Goal: Information Seeking & Learning: Learn about a topic

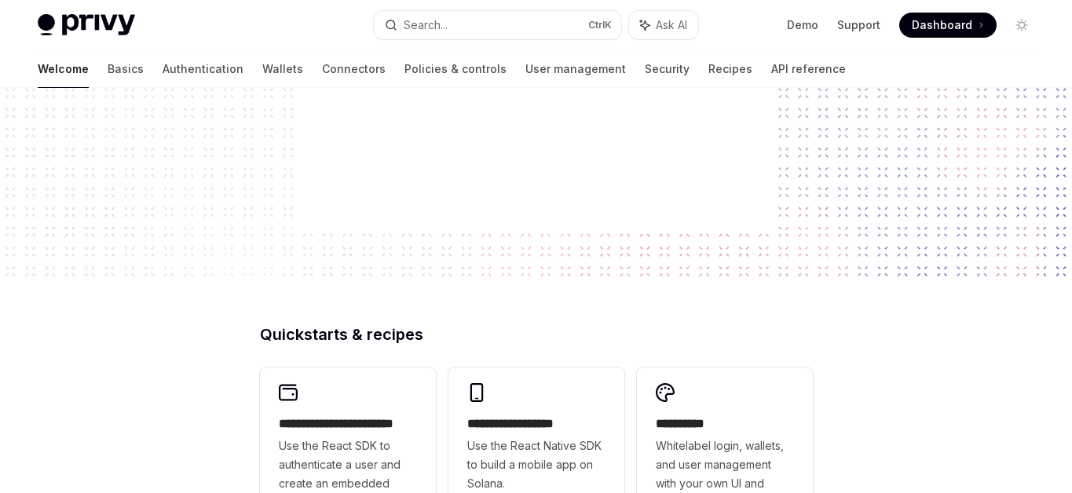
scroll to position [171, 0]
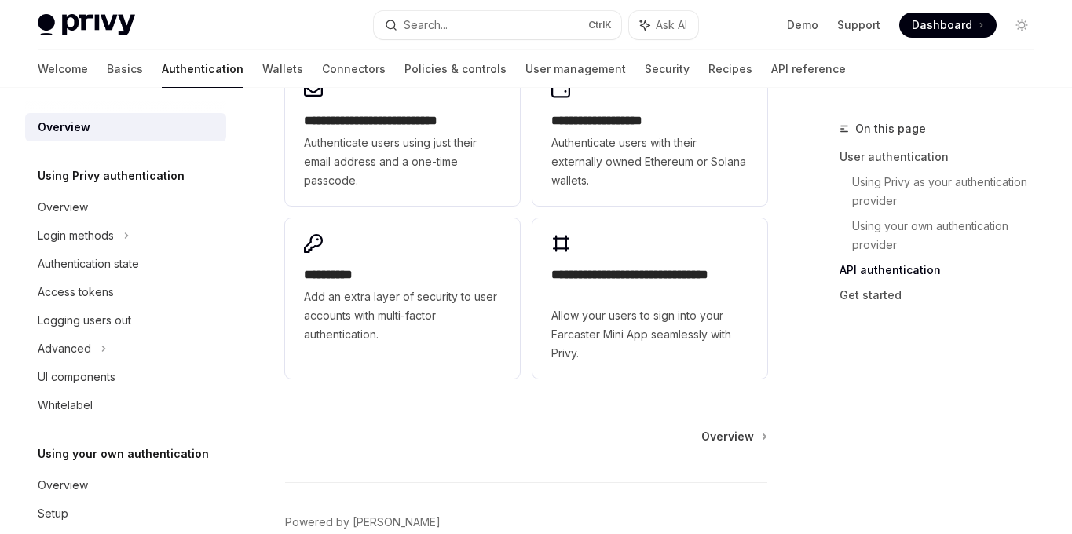
scroll to position [1537, 0]
